Goal: Check status

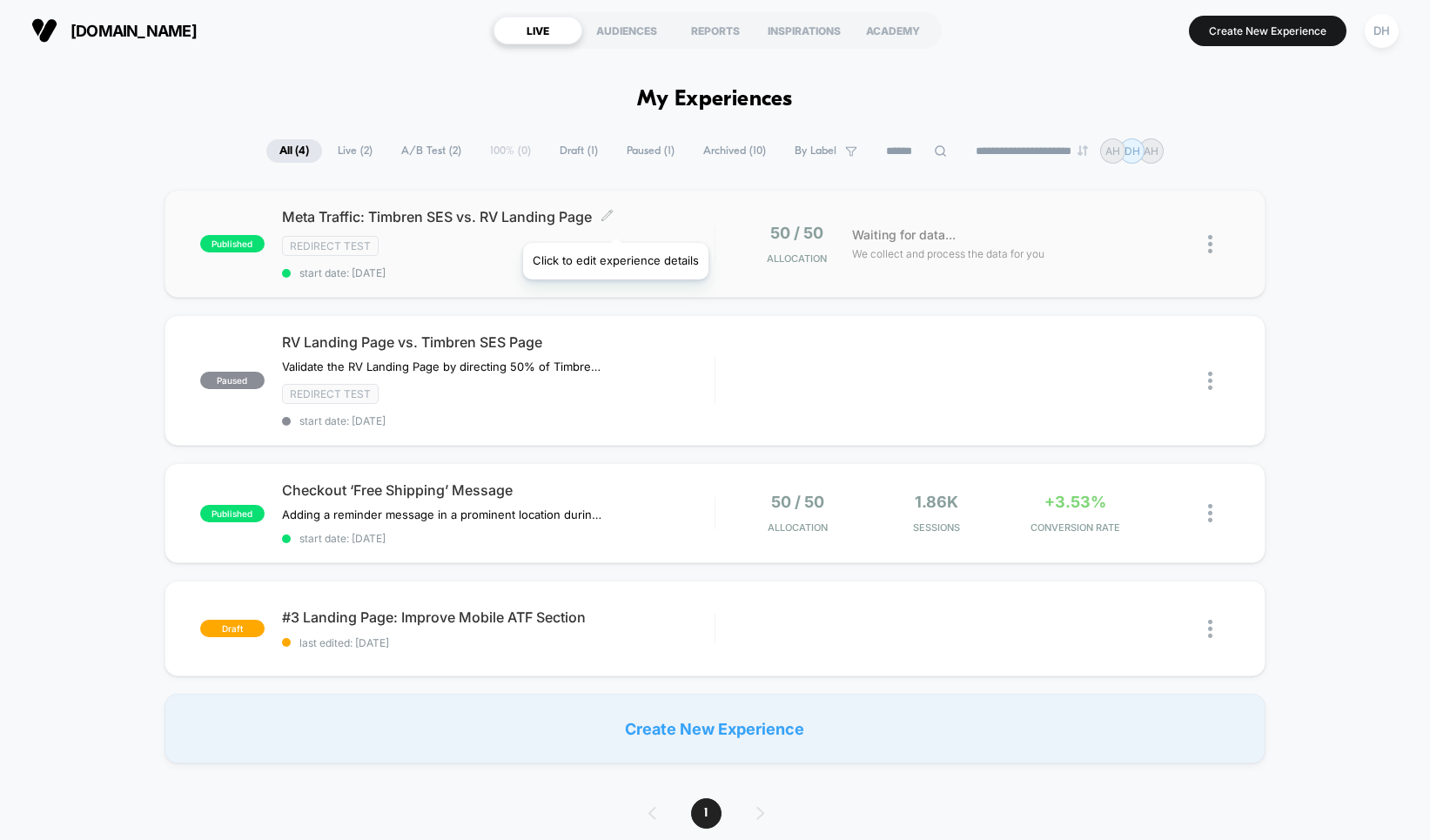
click at [625, 227] on div "Meta Traffic: Timbren SES vs. RV Landing Page Click to edit experience details …" at bounding box center [498, 244] width 433 height 71
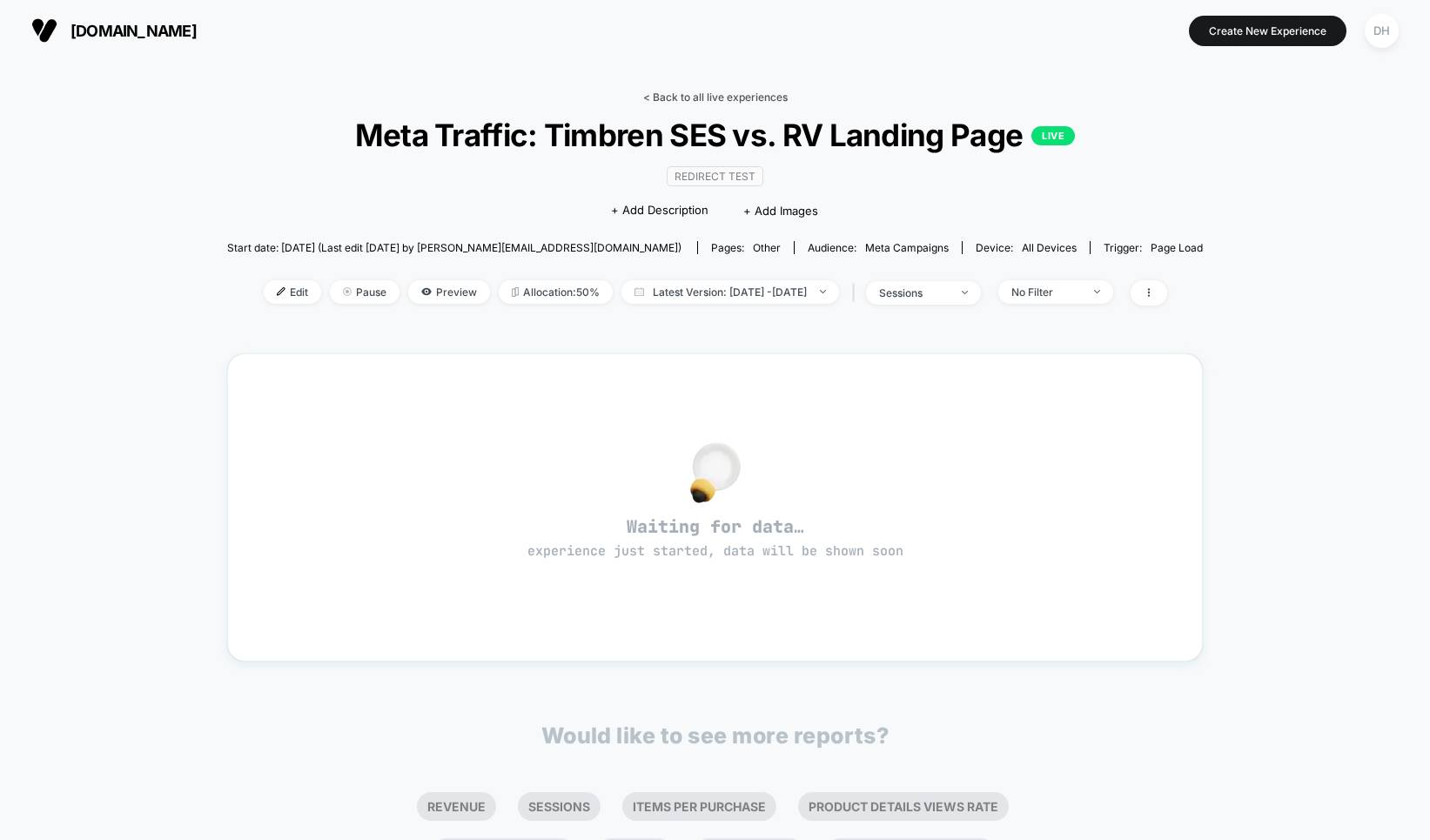
click at [750, 98] on link "< Back to all live experiences" at bounding box center [715, 97] width 145 height 13
